Goal: Contribute content

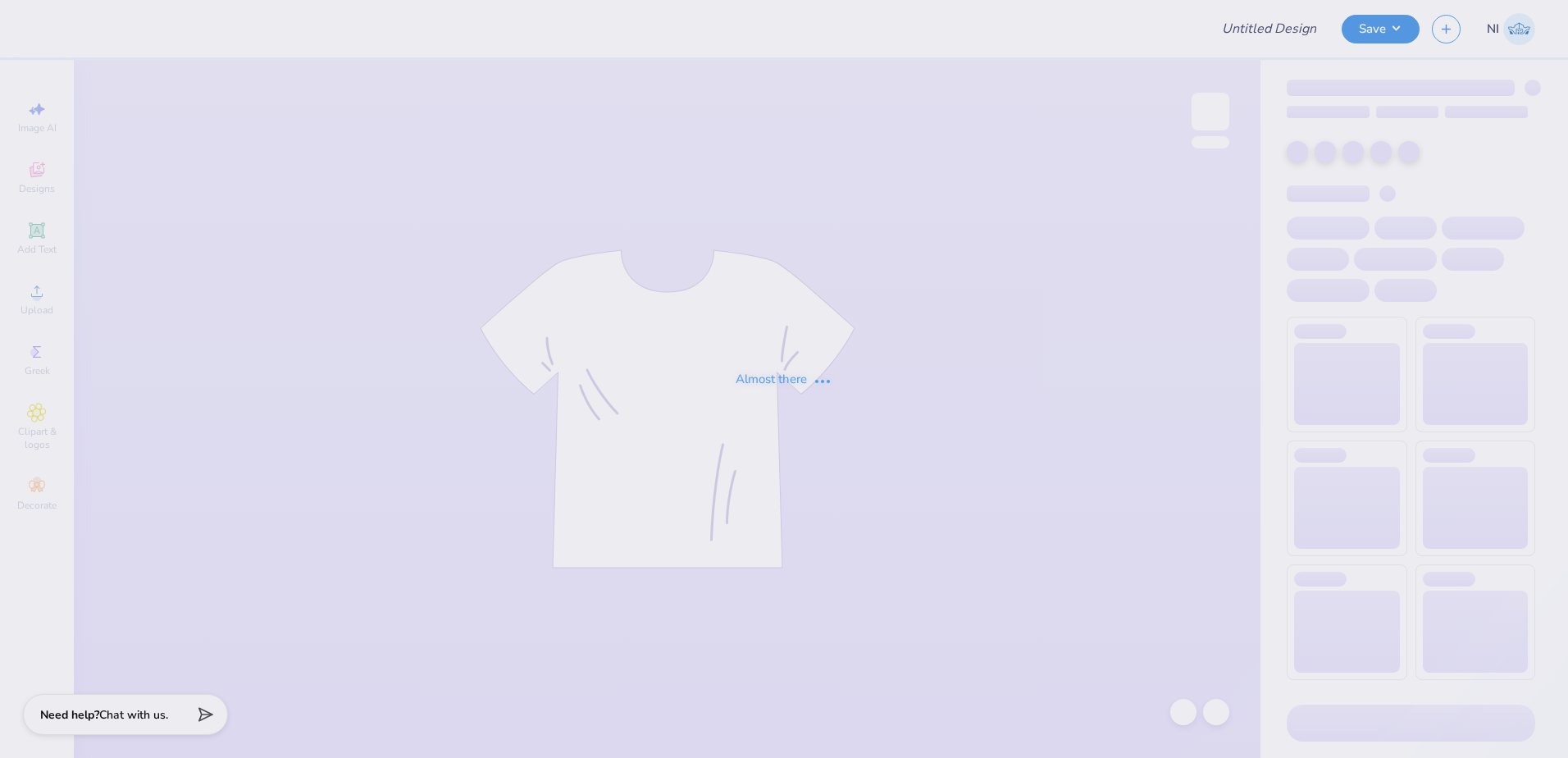
type input "parents weekend"
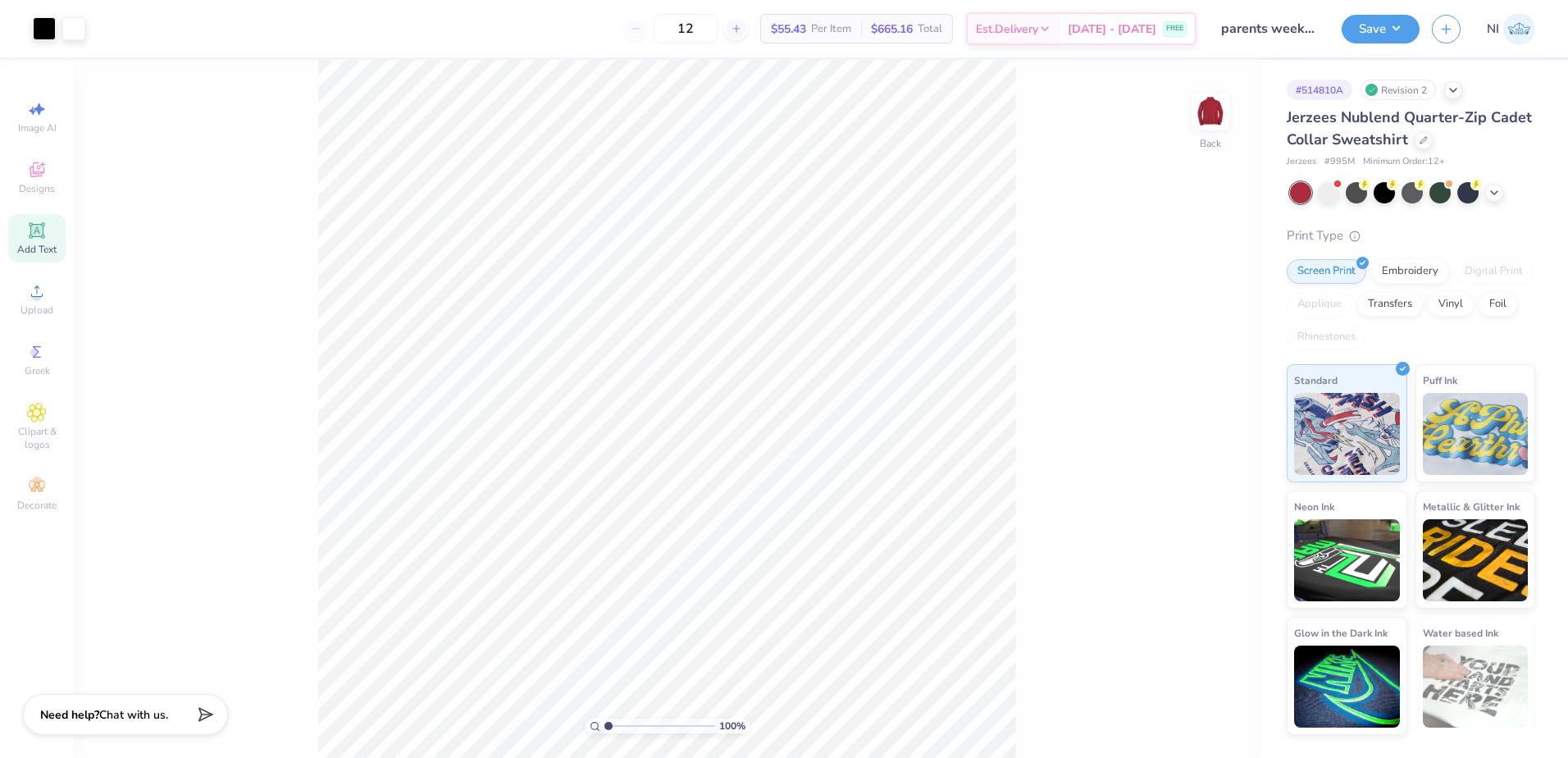
click at [40, 243] on span "Add Text" at bounding box center [37, 250] width 39 height 13
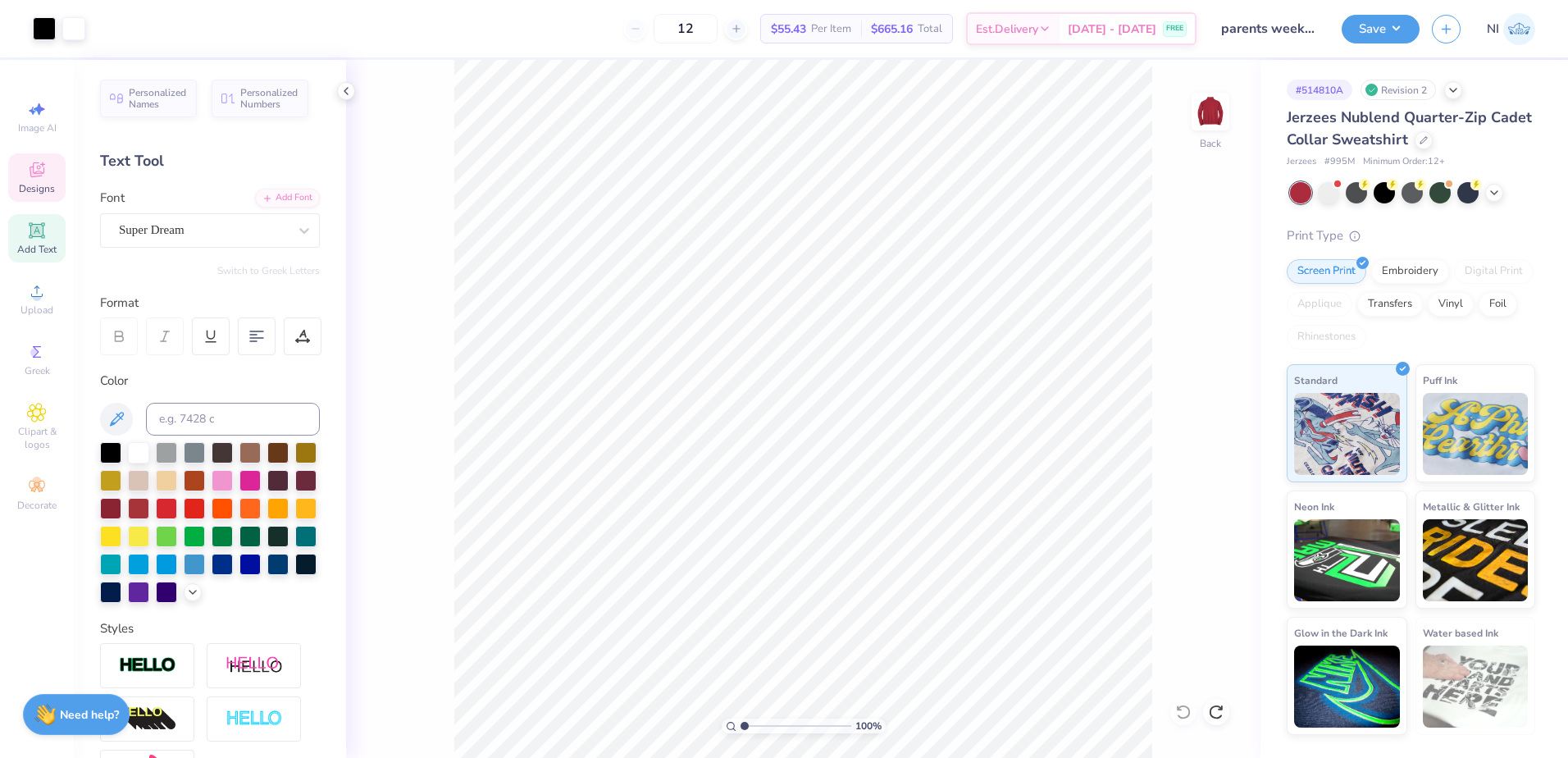
click at [47, 178] on div "Designs" at bounding box center [37, 177] width 57 height 48
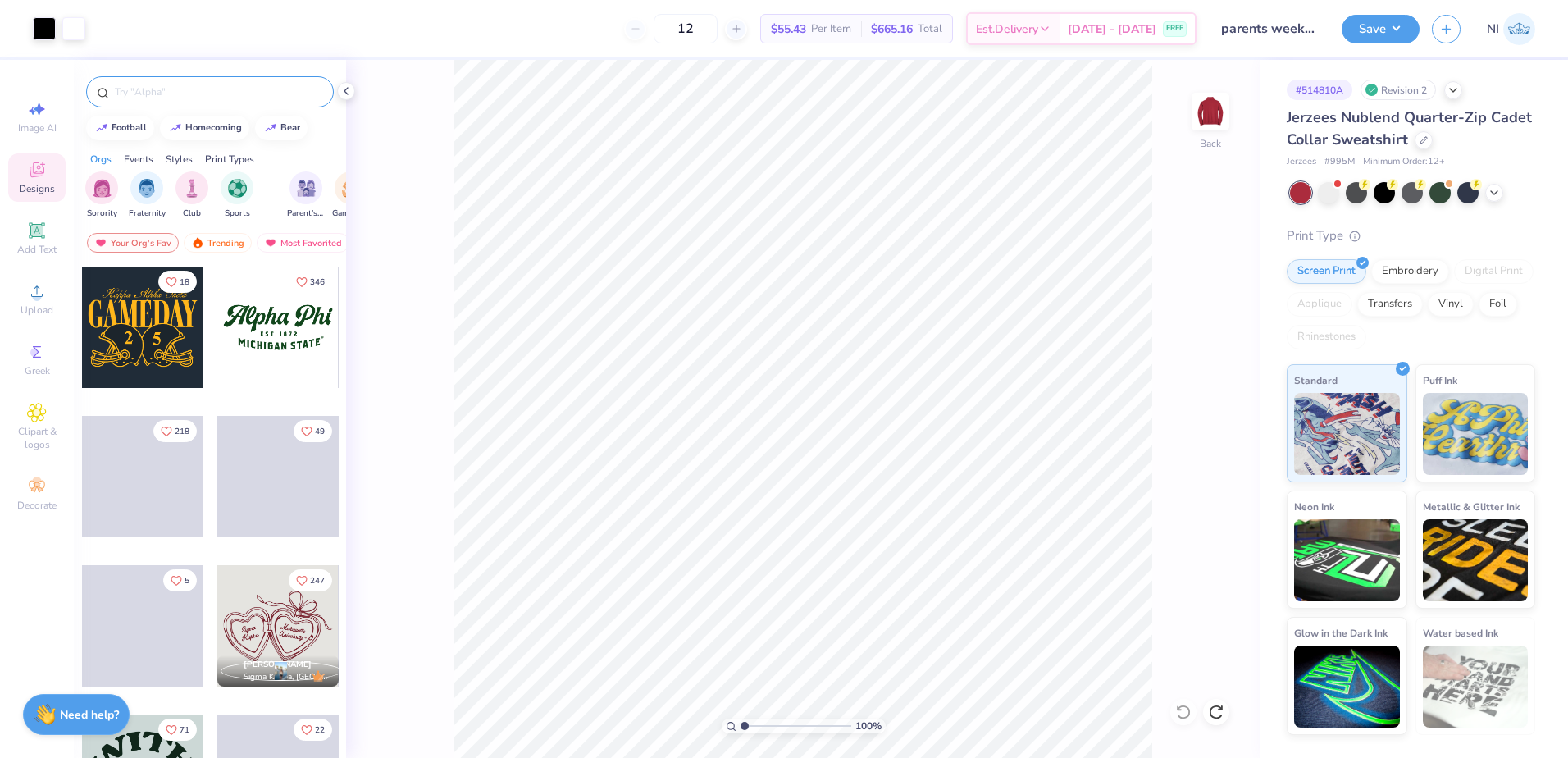
click at [241, 94] on input "text" at bounding box center [218, 92] width 210 height 16
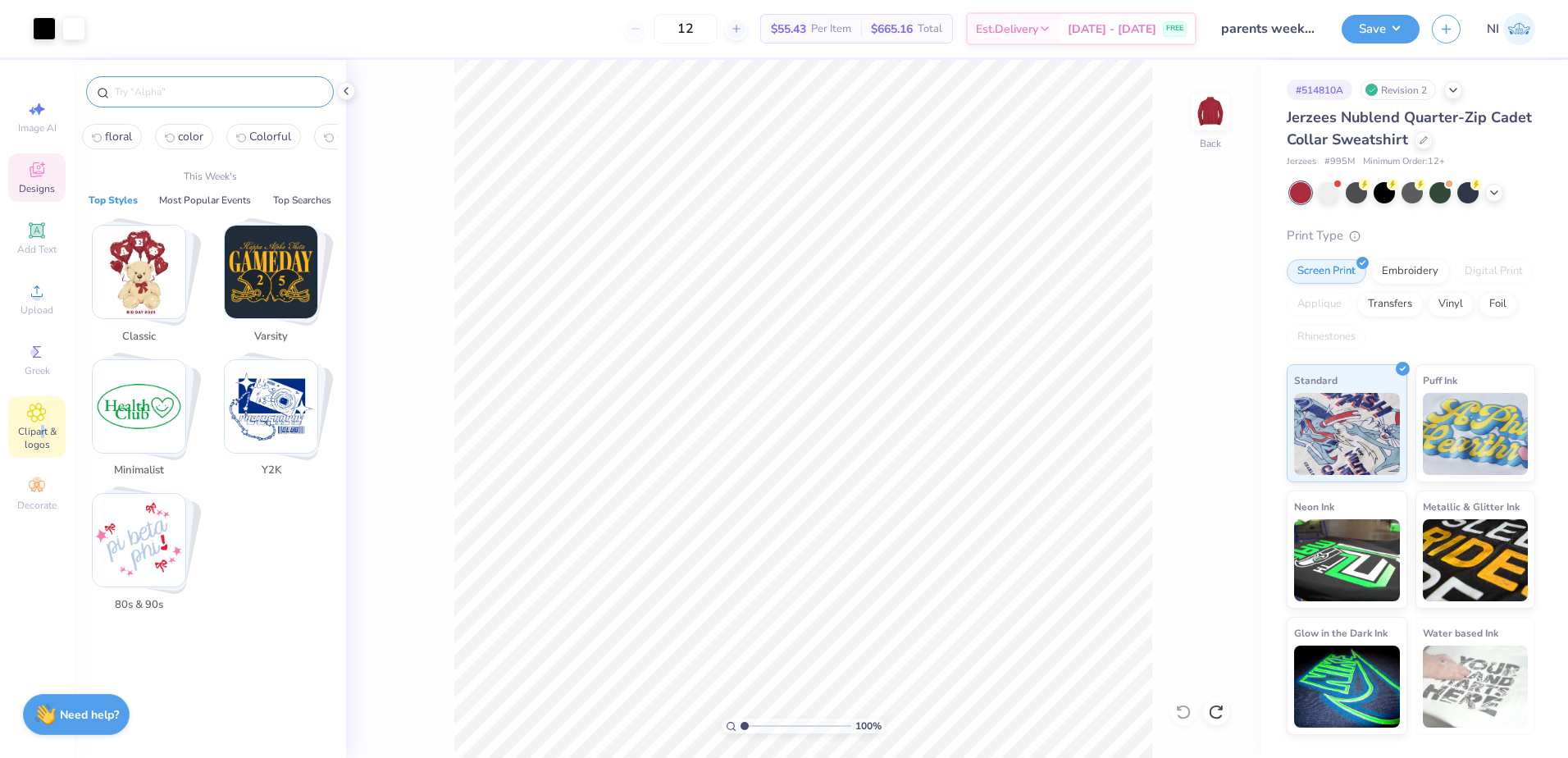
click at [43, 430] on span "Clipart & logos" at bounding box center [37, 439] width 57 height 26
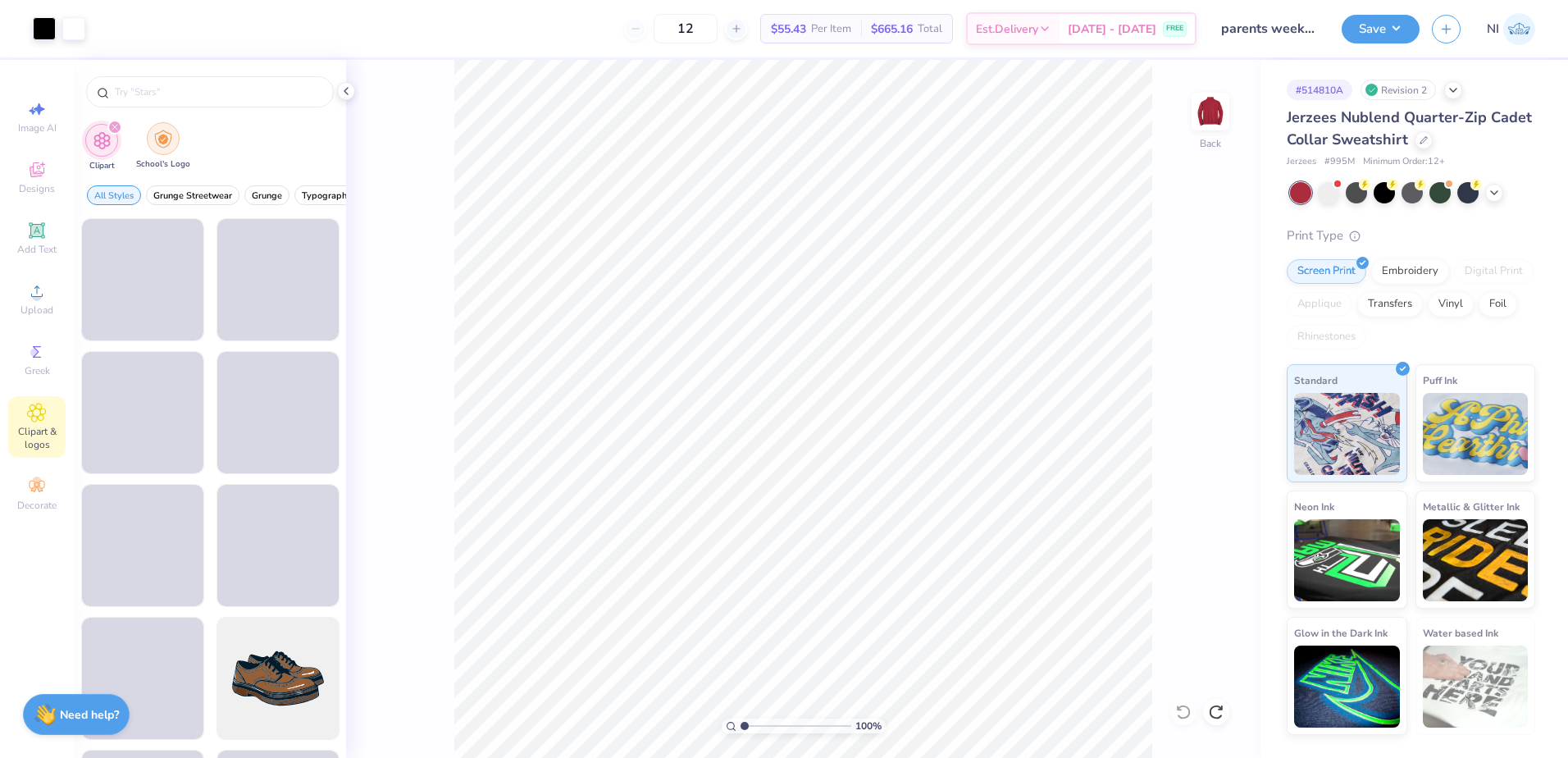
click at [151, 132] on div "filter for School's Logo" at bounding box center [163, 139] width 33 height 33
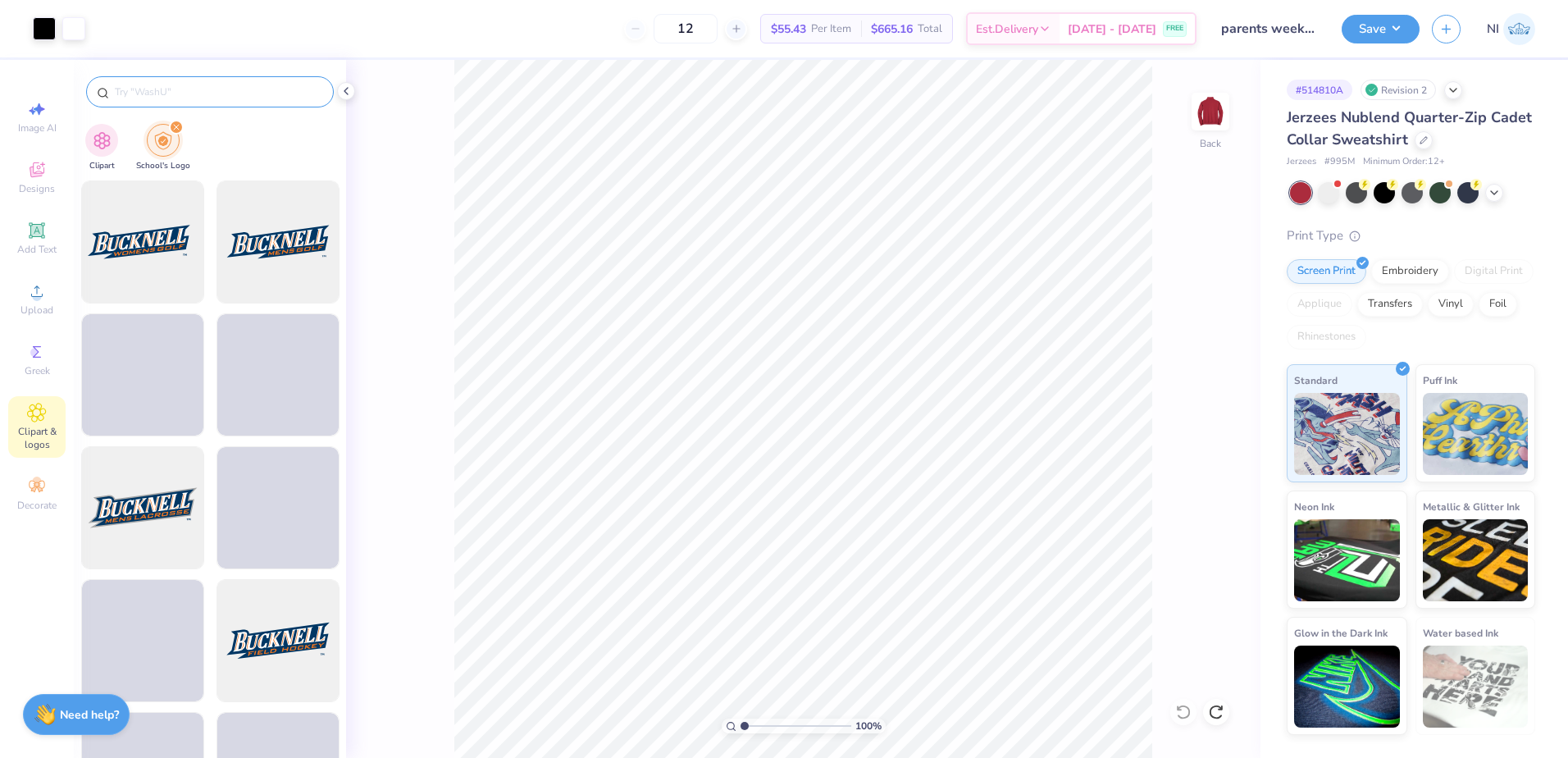
click at [202, 81] on div at bounding box center [210, 92] width 248 height 31
click at [212, 99] on input "text" at bounding box center [218, 92] width 210 height 16
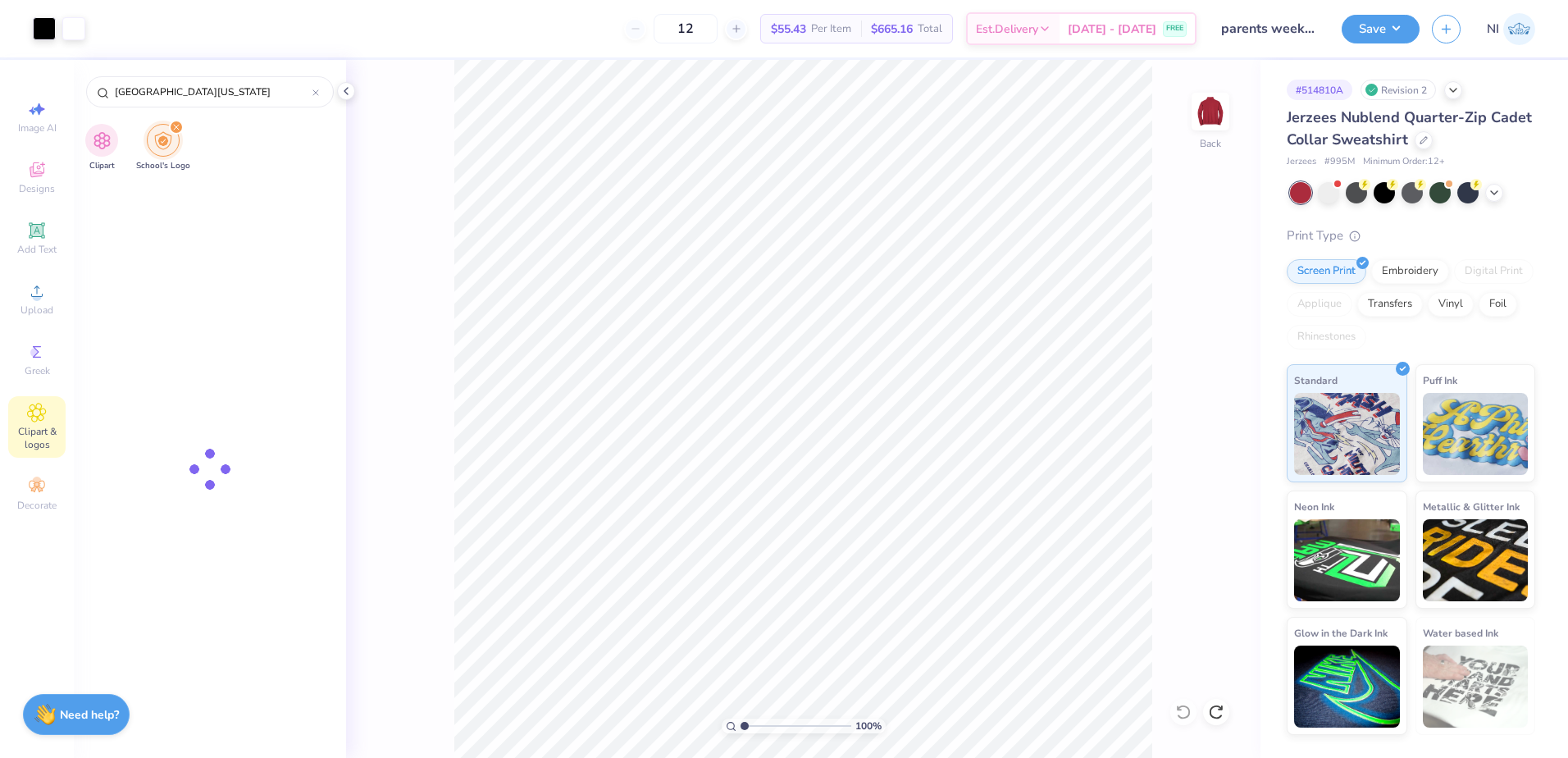
type input "[GEOGRAPHIC_DATA][US_STATE]"
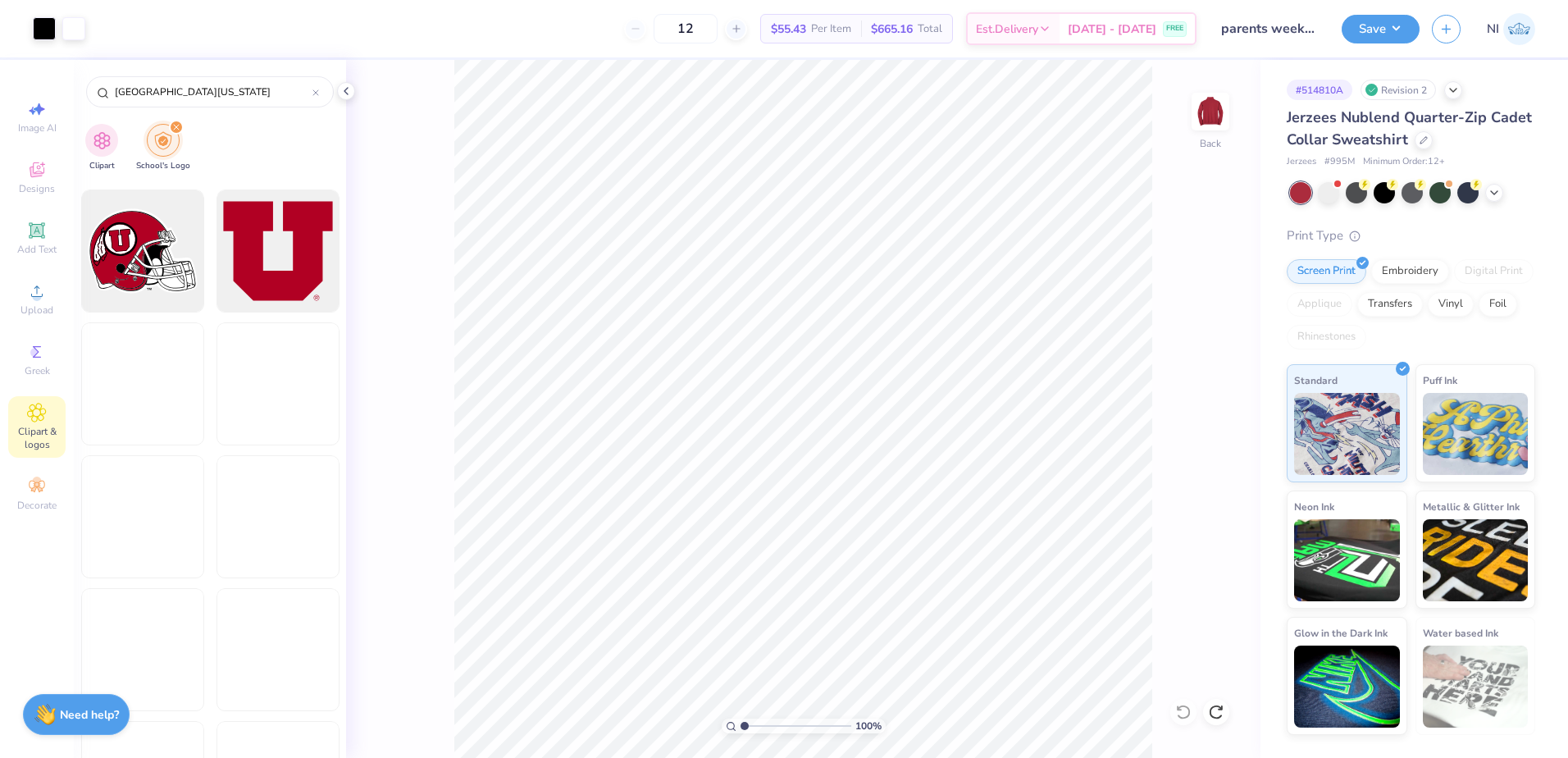
scroll to position [656, 0]
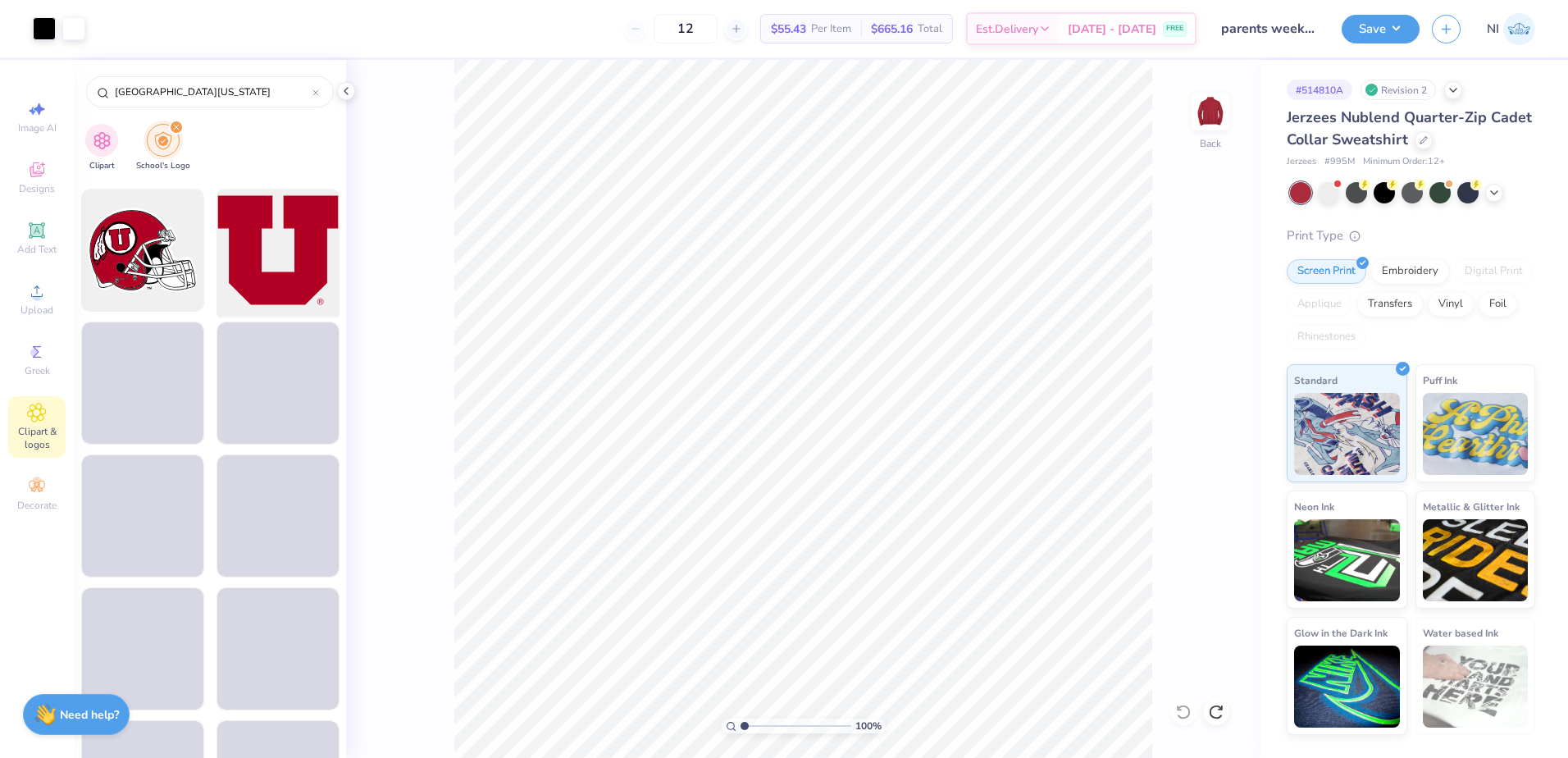
click at [279, 274] on div at bounding box center [277, 250] width 135 height 136
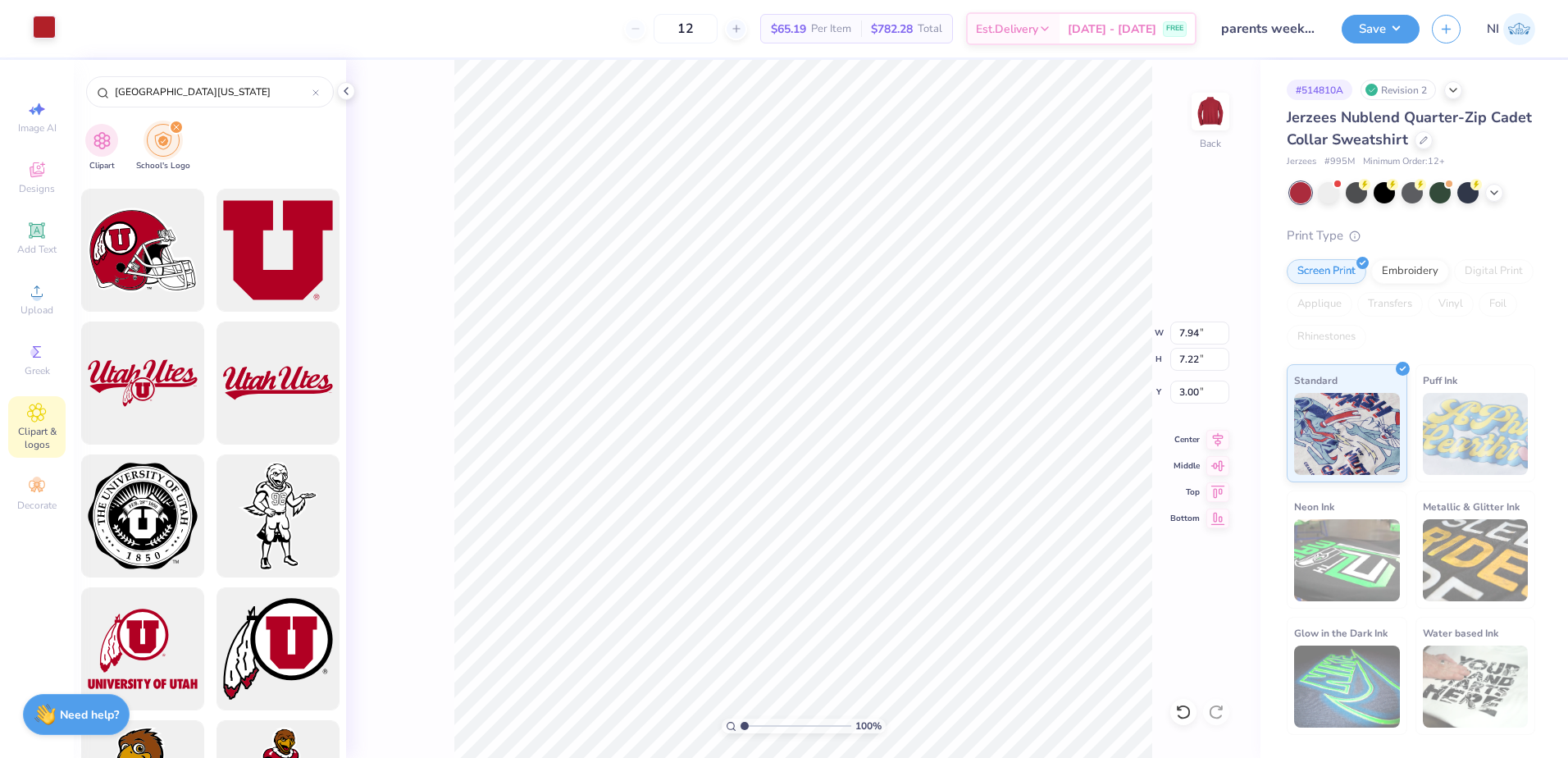
click at [44, 25] on div at bounding box center [44, 27] width 23 height 23
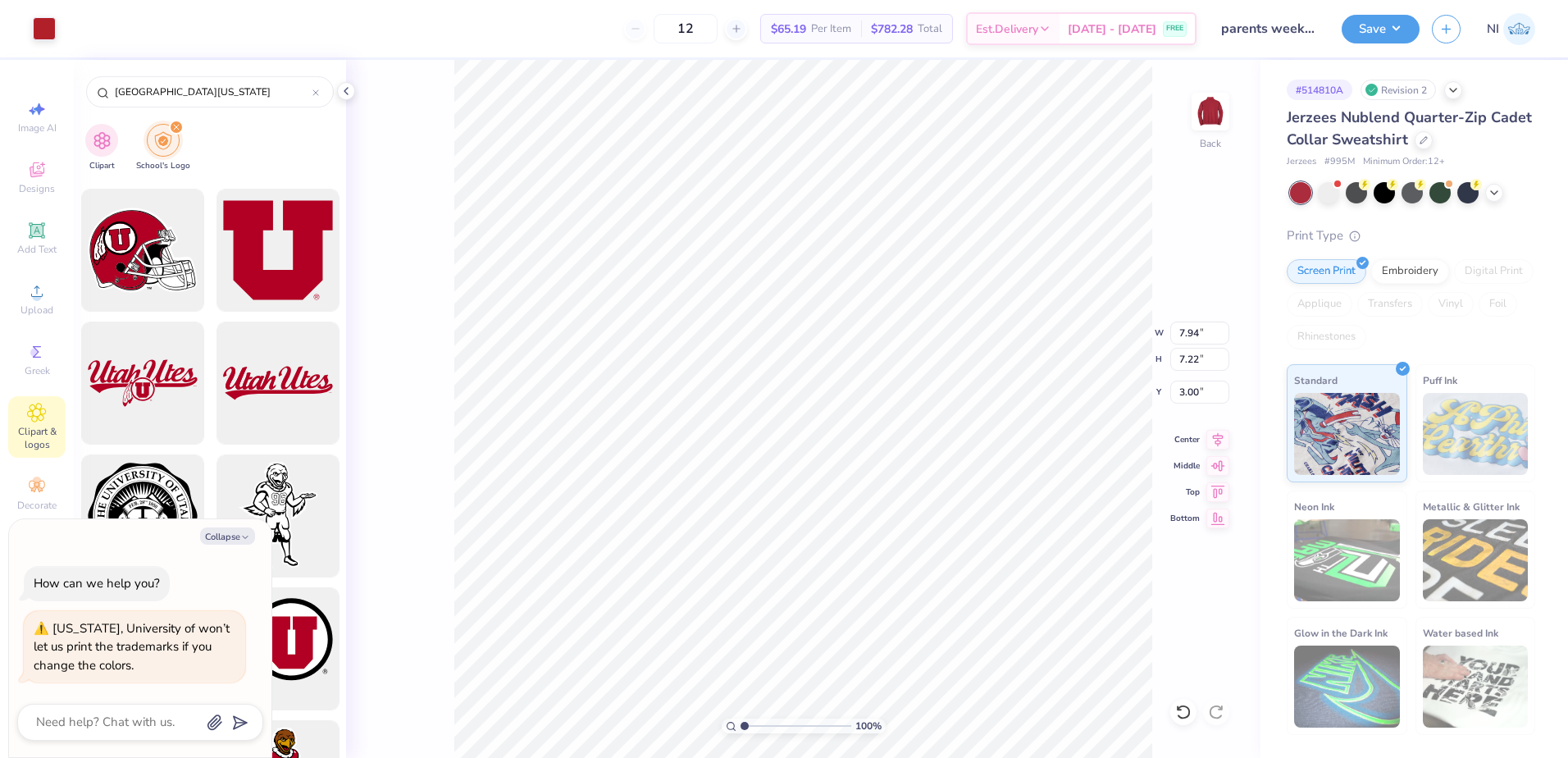
type textarea "x"
